Goal: Find specific page/section: Find specific page/section

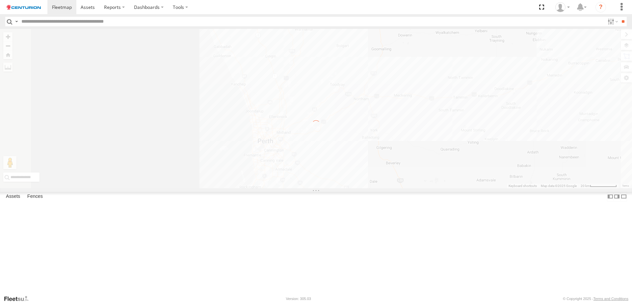
select select "**********"
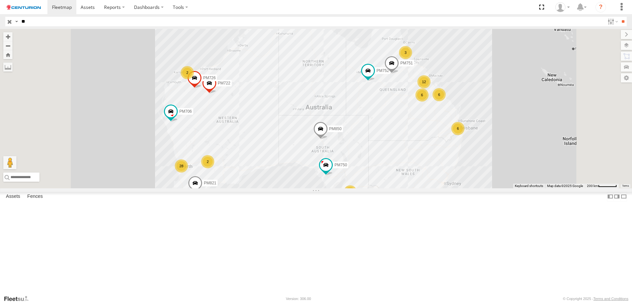
click at [57, 23] on input "**" at bounding box center [312, 22] width 586 height 10
type input "*****"
click at [619, 17] on input "**" at bounding box center [623, 22] width 8 height 10
